Goal: Transaction & Acquisition: Purchase product/service

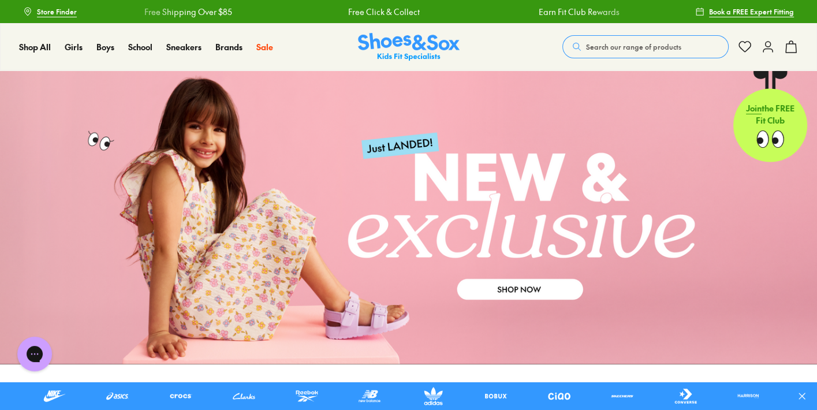
click at [368, 223] on link at bounding box center [408, 217] width 817 height 294
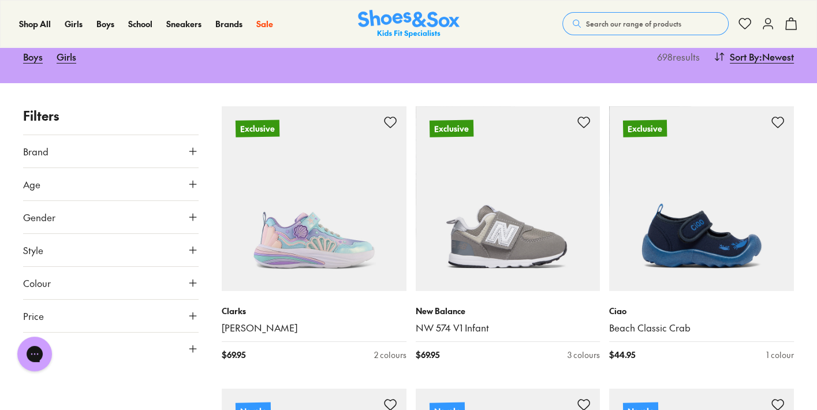
scroll to position [128, 0]
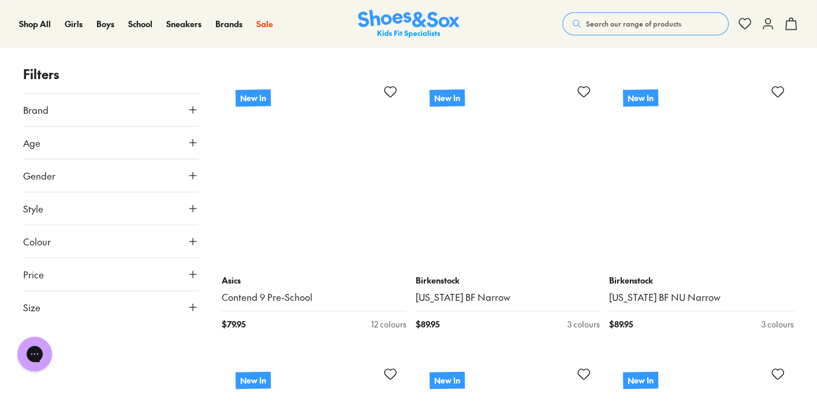
scroll to position [9477, 0]
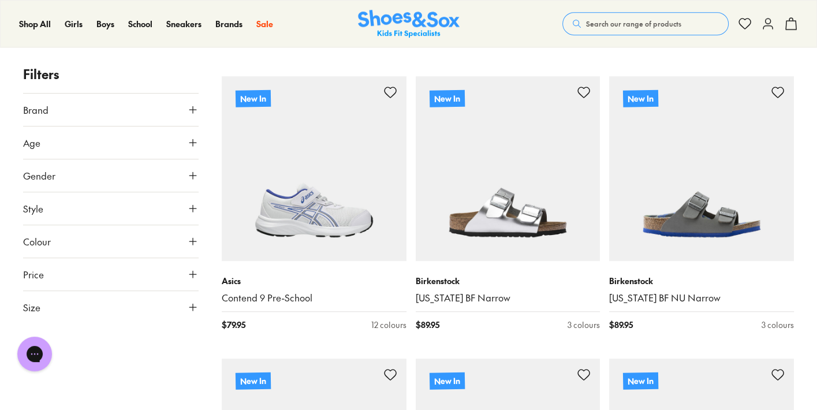
click at [191, 210] on icon at bounding box center [193, 209] width 12 height 12
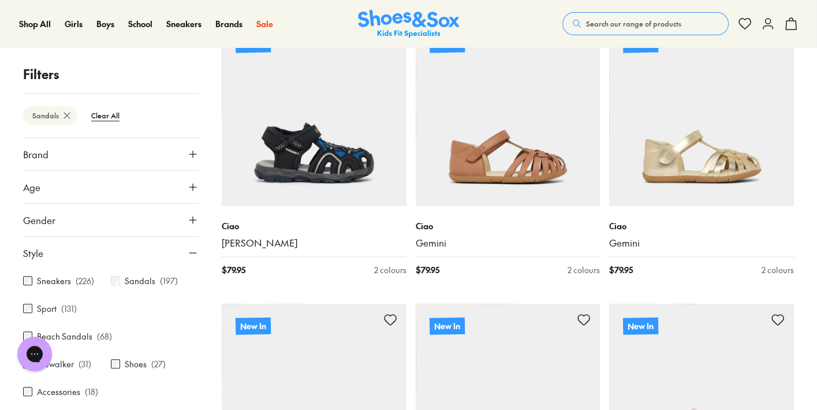
scroll to position [495, 0]
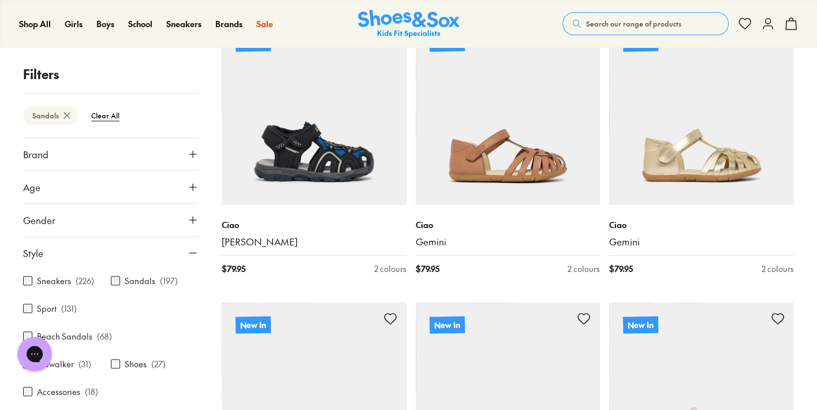
click at [413, 25] on img at bounding box center [409, 24] width 102 height 28
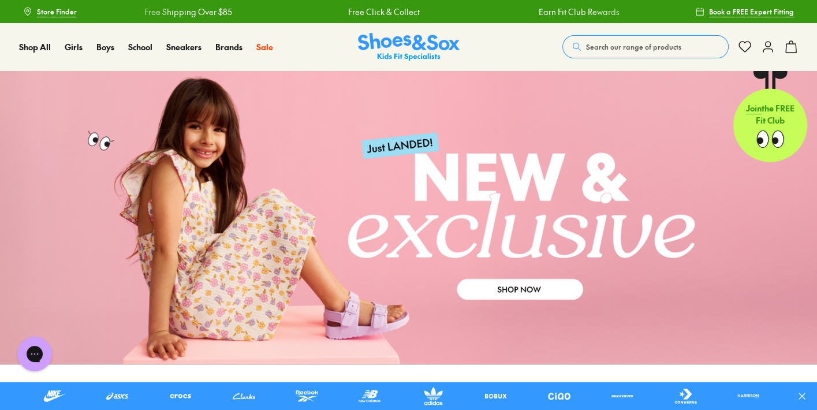
click at [620, 43] on span "Search our range of products" at bounding box center [633, 47] width 95 height 10
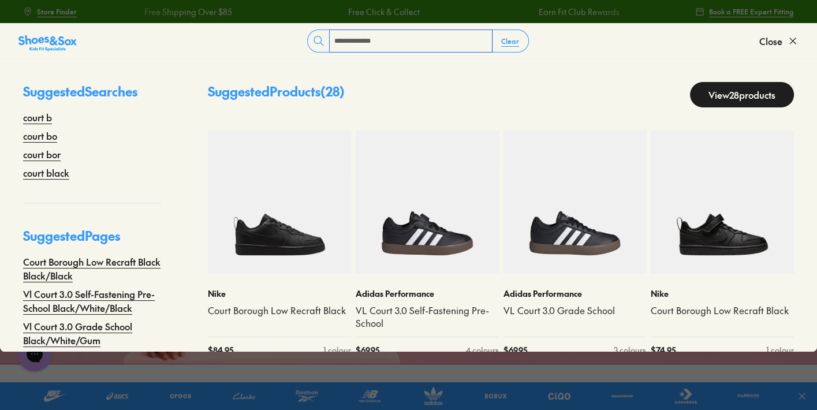
type input "**********"
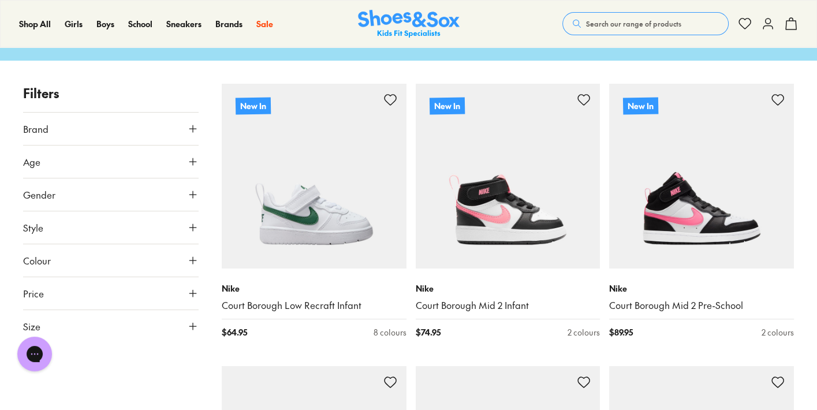
scroll to position [85, 0]
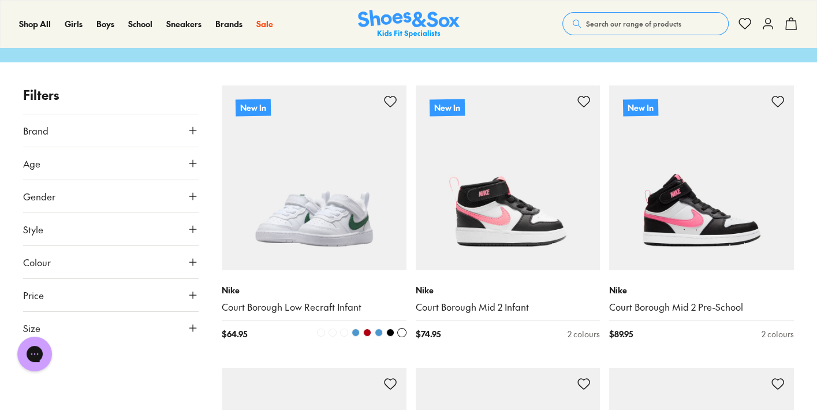
click at [314, 211] on img at bounding box center [314, 177] width 185 height 185
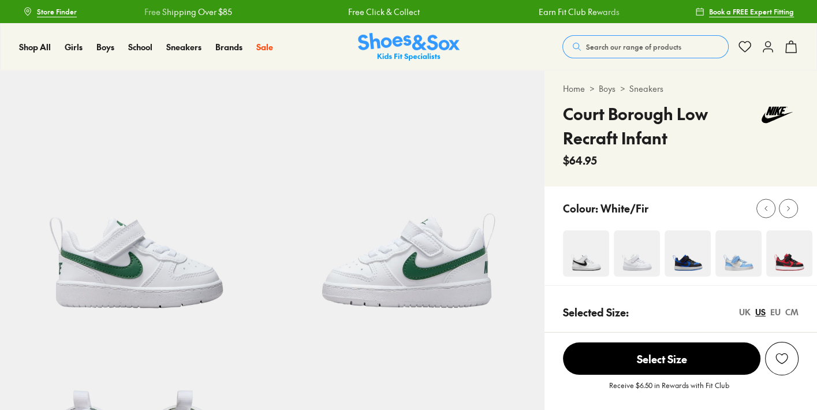
select select "*"
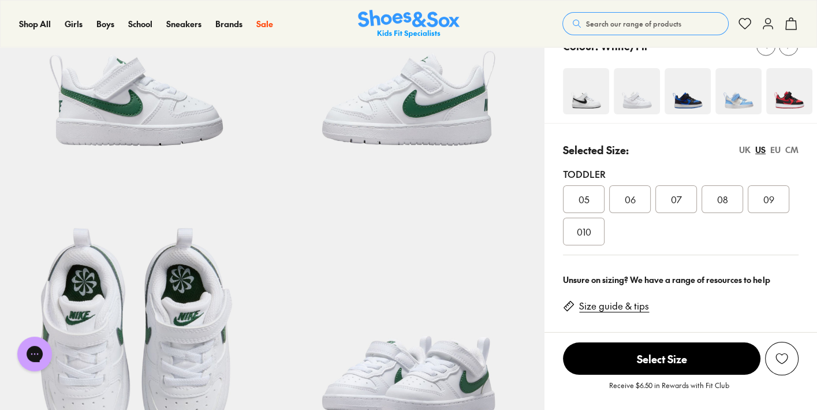
scroll to position [164, 0]
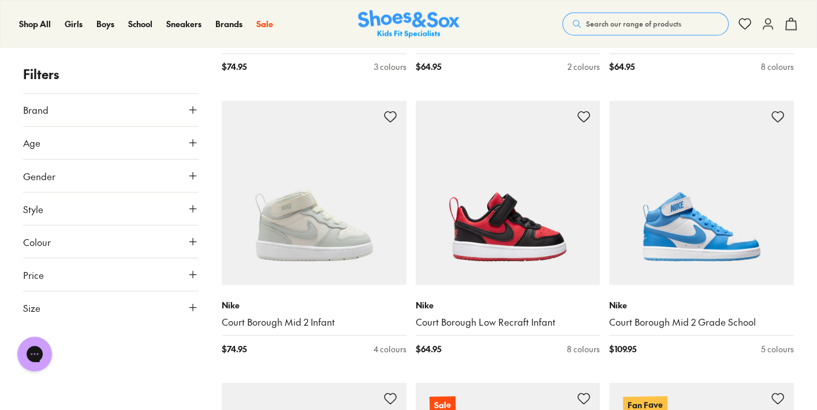
scroll to position [2056, 0]
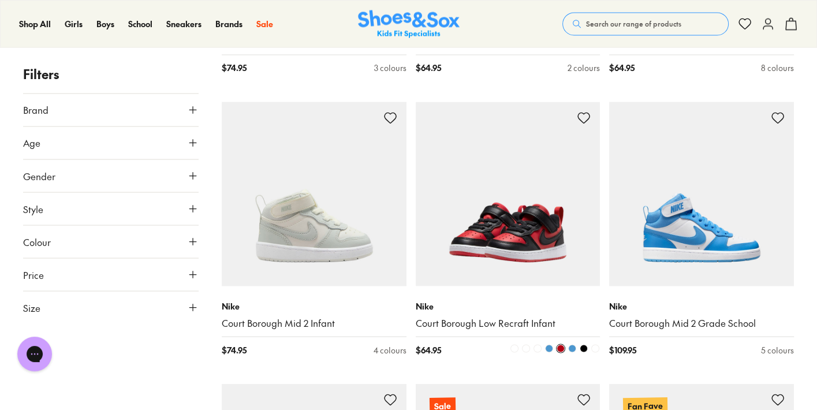
click at [533, 166] on img at bounding box center [508, 194] width 185 height 185
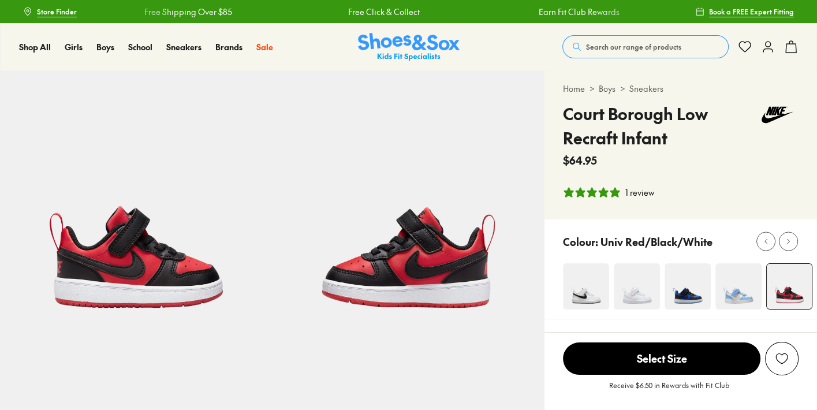
select select "*"
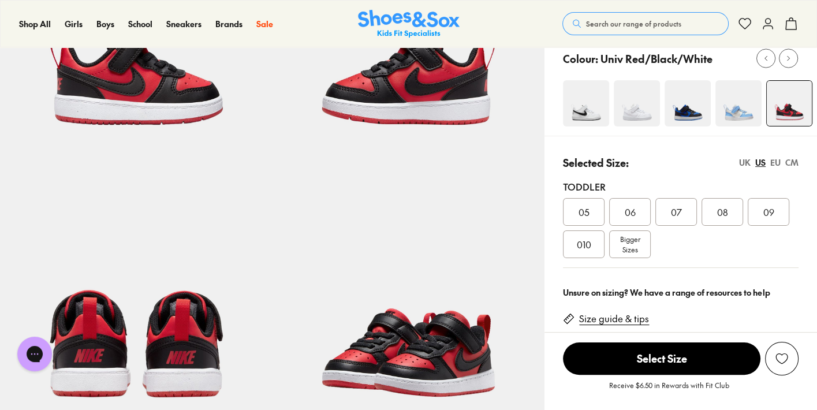
scroll to position [185, 0]
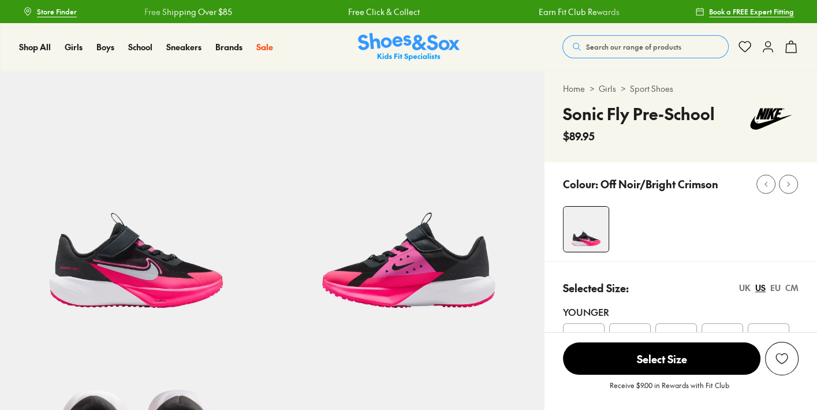
select select "*"
